Goal: Task Accomplishment & Management: Use online tool/utility

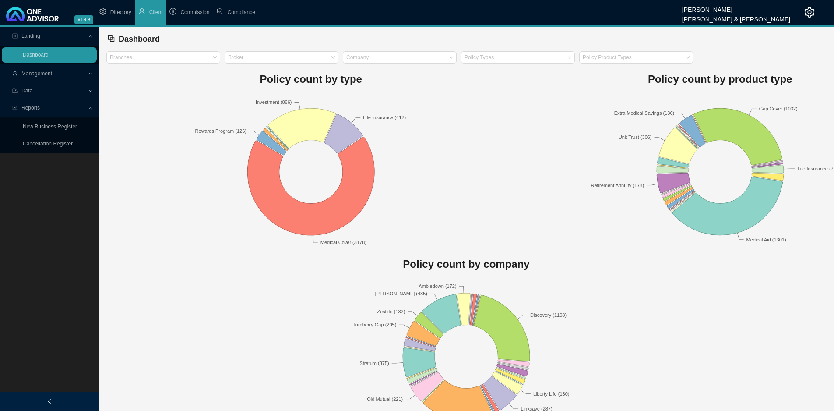
click at [38, 74] on span "Management" at bounding box center [36, 73] width 31 height 6
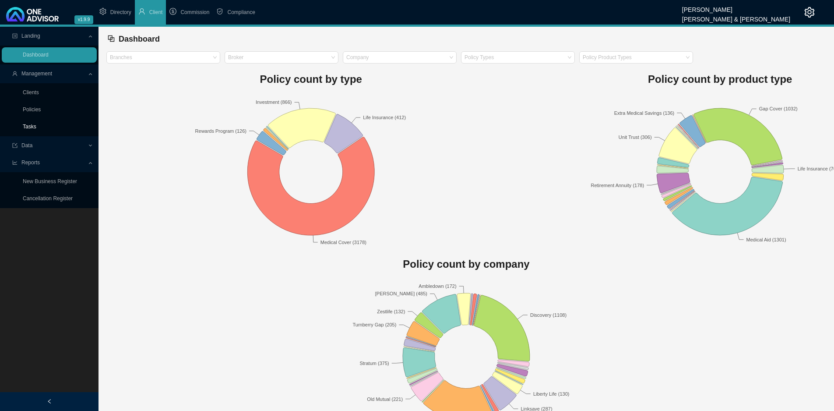
click at [31, 128] on link "Tasks" at bounding box center [30, 126] width 14 height 6
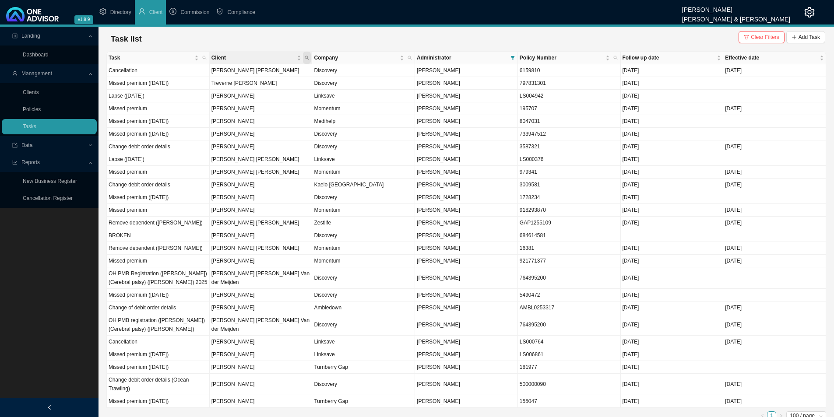
click at [306, 58] on icon "search" at bounding box center [307, 58] width 4 height 4
type input "forder"
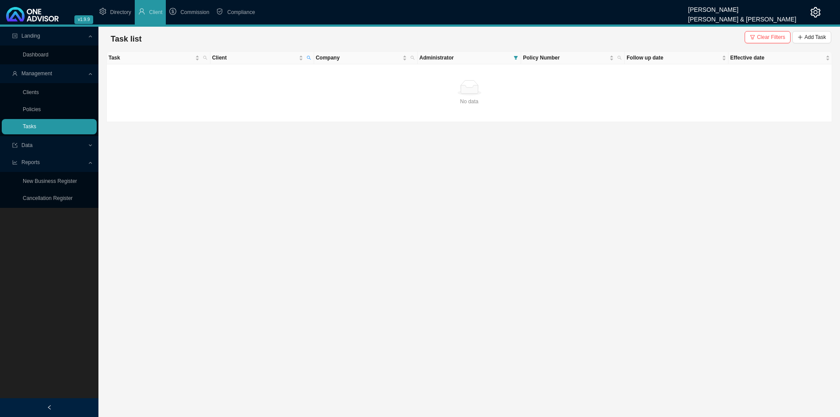
click at [36, 127] on link "Tasks" at bounding box center [30, 126] width 14 height 6
click at [770, 34] on span "Clear Filters" at bounding box center [771, 37] width 28 height 9
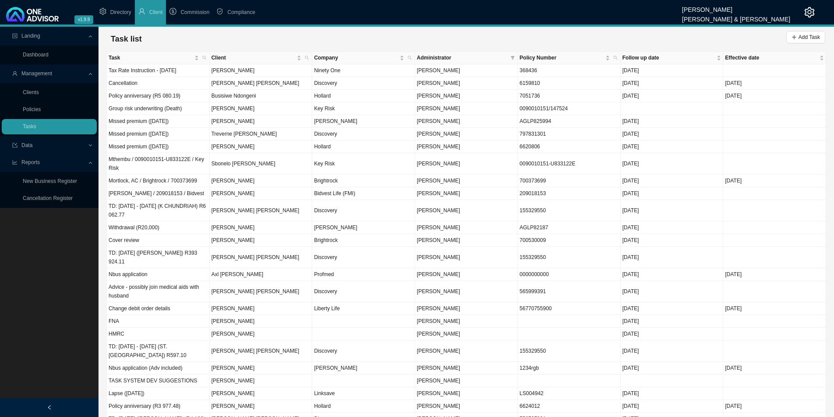
click at [310, 57] on span "Client" at bounding box center [307, 58] width 8 height 12
click at [279, 71] on input "text" at bounding box center [266, 75] width 82 height 12
type input "forder"
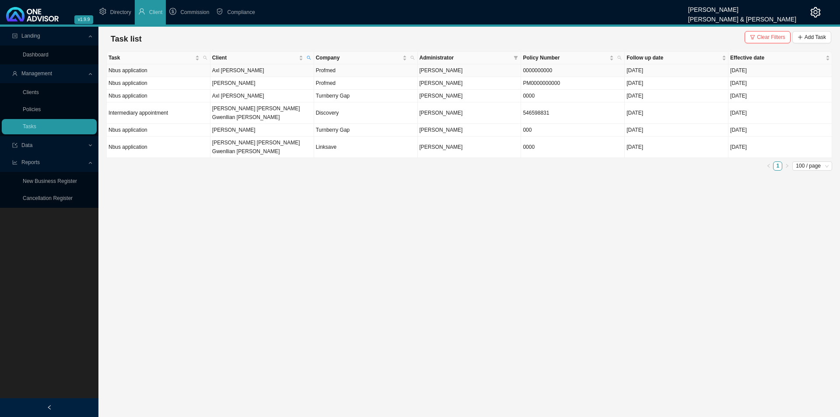
click at [268, 73] on td "Axl [PERSON_NAME]" at bounding box center [263, 70] width 104 height 13
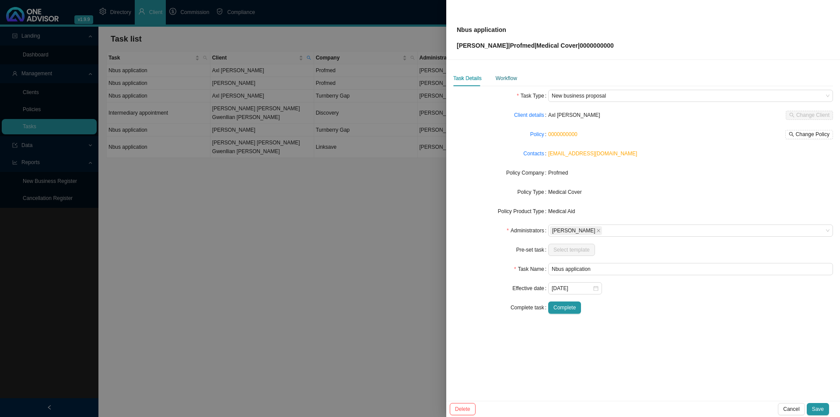
click at [504, 77] on div "Workflow" at bounding box center [506, 78] width 21 height 9
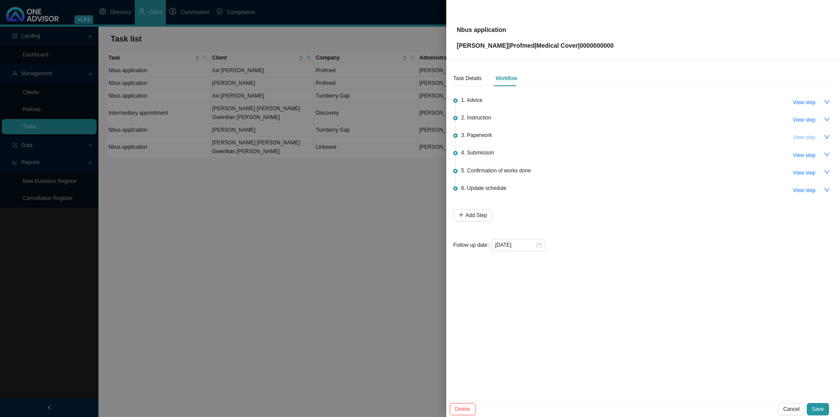
click at [801, 136] on span "View step" at bounding box center [804, 137] width 23 height 9
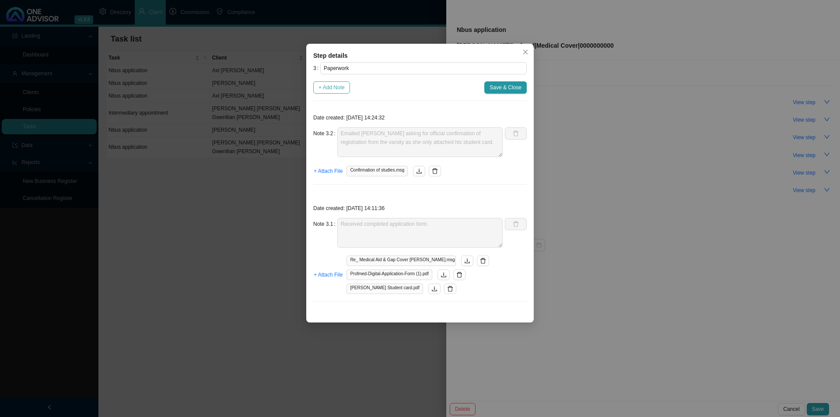
click at [315, 83] on button "+ Add Note" at bounding box center [331, 87] width 37 height 12
type textarea "Emailed [PERSON_NAME] asking for official confirmation of registration from the…"
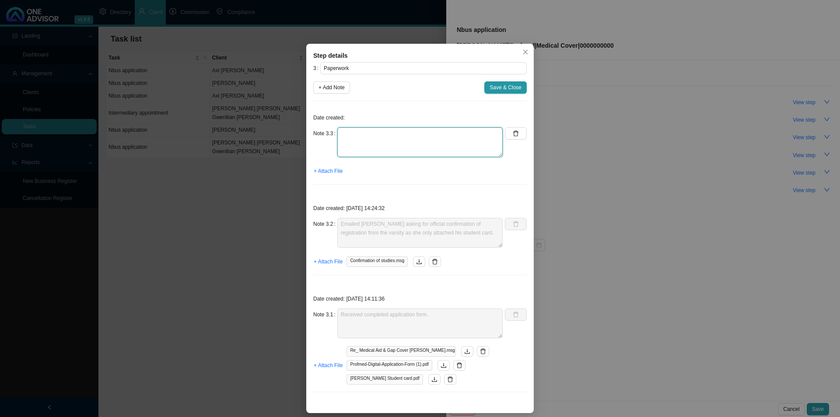
click at [386, 130] on textarea at bounding box center [420, 142] width 165 height 30
type textarea "Received proof of University registration"
click at [320, 167] on span "+ Attach File" at bounding box center [328, 171] width 29 height 9
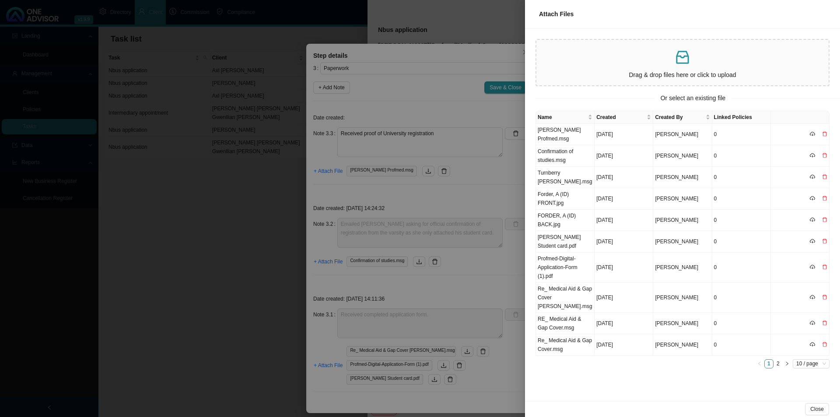
click at [492, 86] on div at bounding box center [420, 208] width 840 height 417
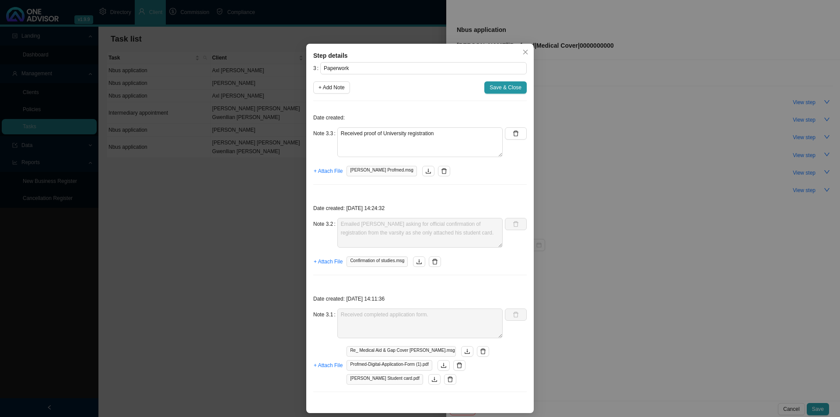
click at [492, 86] on span "Save & Close" at bounding box center [506, 87] width 32 height 9
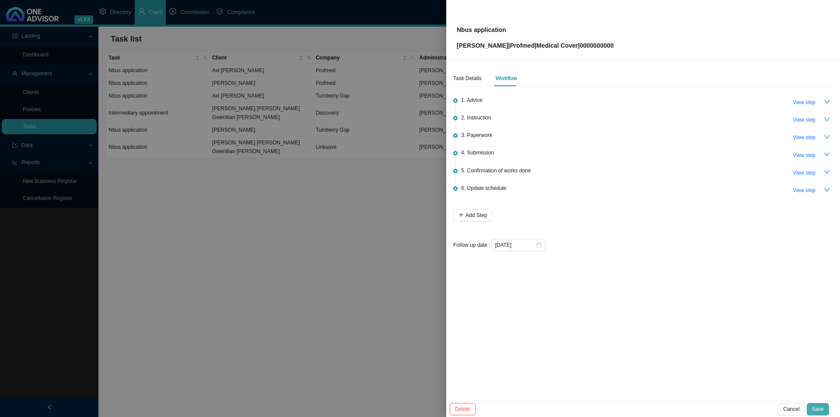
click at [824, 413] on button "Save" at bounding box center [818, 409] width 22 height 12
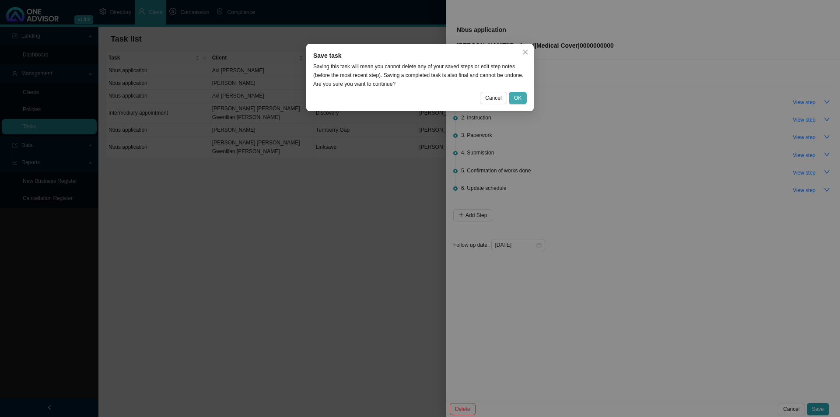
click at [522, 98] on button "OK" at bounding box center [518, 98] width 18 height 12
